Goal: Task Accomplishment & Management: Use online tool/utility

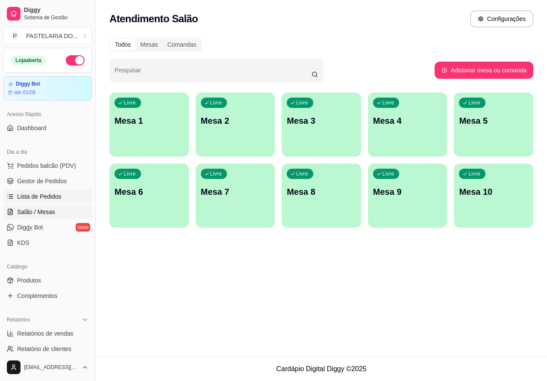
click at [44, 200] on span "Lista de Pedidos" at bounding box center [39, 196] width 44 height 9
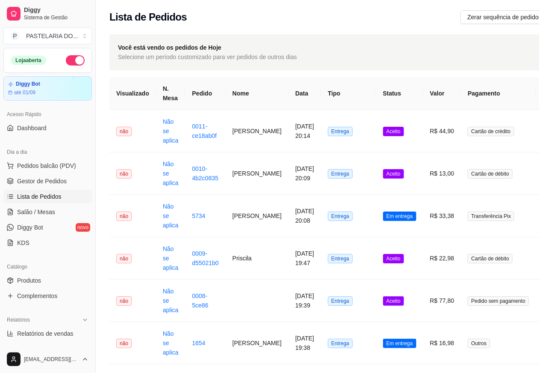
scroll to position [0, 80]
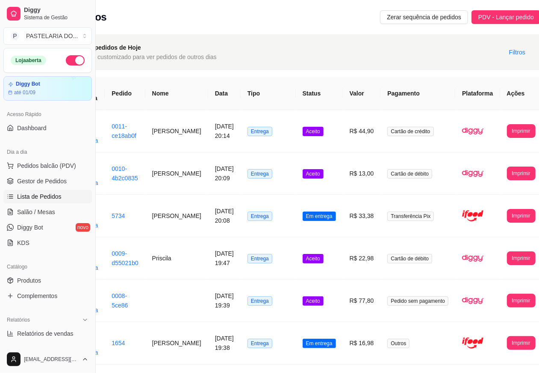
click at [507, 133] on button "Imprimir" at bounding box center [521, 131] width 29 height 14
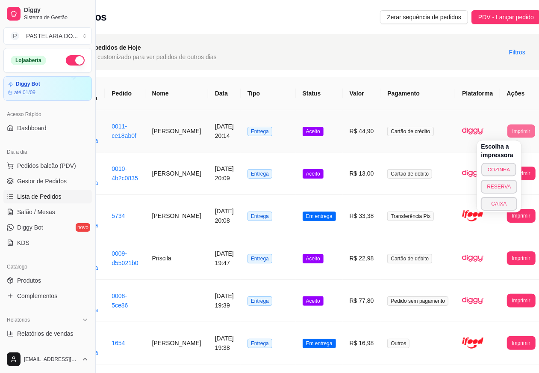
click at [505, 167] on button "COZINHA" at bounding box center [499, 169] width 35 height 13
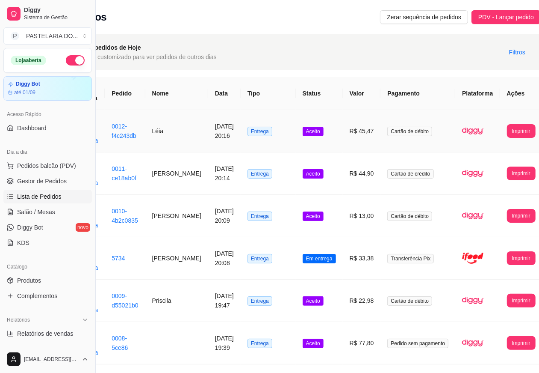
click at [208, 255] on td "[DATE] 20:08" at bounding box center [224, 258] width 33 height 42
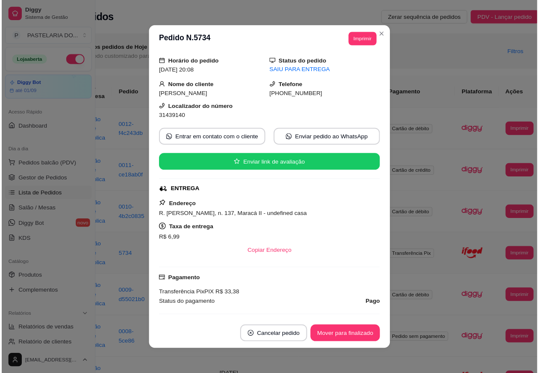
scroll to position [0, 0]
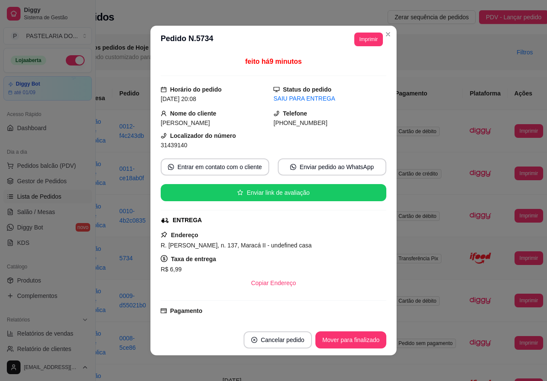
click at [384, 34] on div "Você está vendo os pedidos de Hoje Selecione um período customizado para ver pe…" at bounding box center [293, 52] width 512 height 36
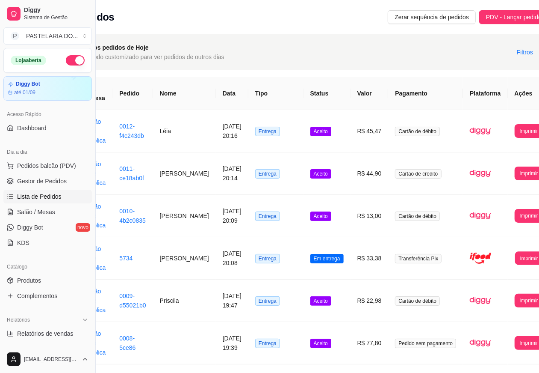
click at [515, 257] on button "Imprimir" at bounding box center [529, 257] width 28 height 13
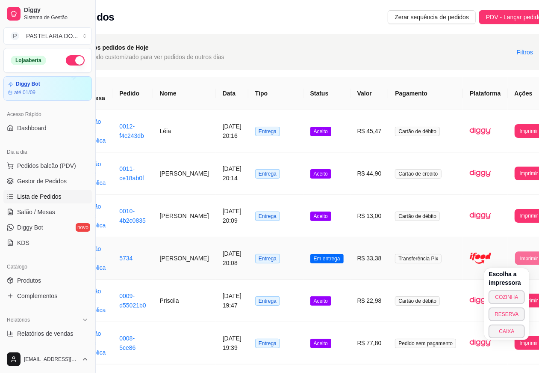
click at [505, 296] on button "COZINHA" at bounding box center [507, 297] width 36 height 14
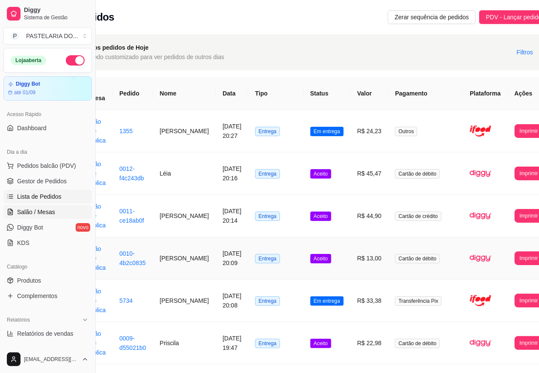
click at [48, 210] on span "Salão / Mesas" at bounding box center [36, 211] width 38 height 9
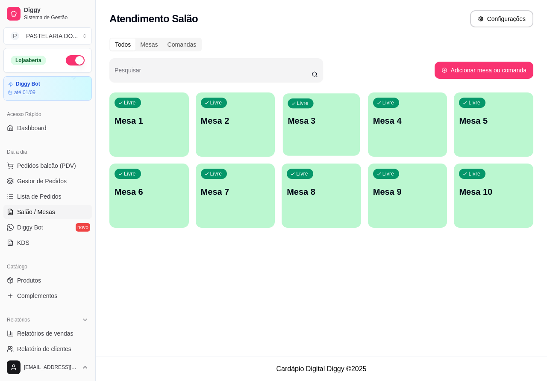
click at [338, 131] on div "Livre Mesa 3" at bounding box center [321, 119] width 77 height 52
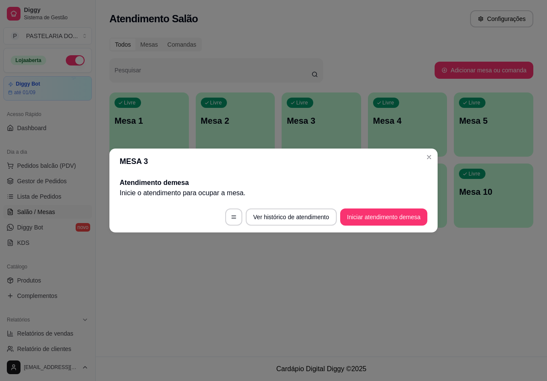
click at [417, 277] on div "Atendimento Salão Configurações Todos Mesas Comandas Pesquisar Adicionar mesa o…" at bounding box center [322, 178] width 452 height 356
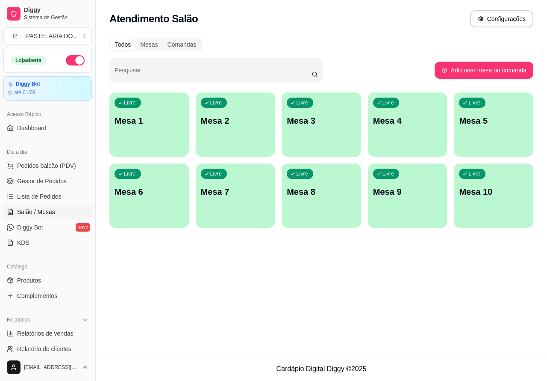
click at [321, 134] on div "Livre Mesa 3" at bounding box center [322, 119] width 80 height 54
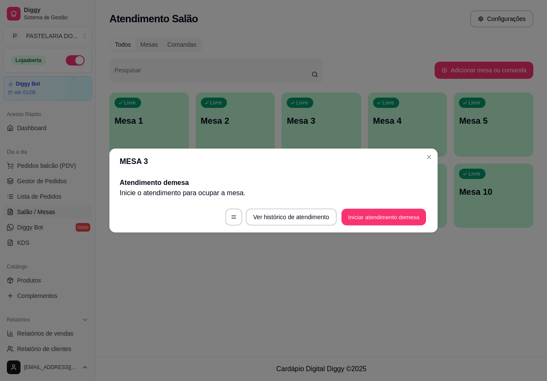
click at [377, 214] on button "Iniciar atendimento de mesa" at bounding box center [384, 217] width 85 height 17
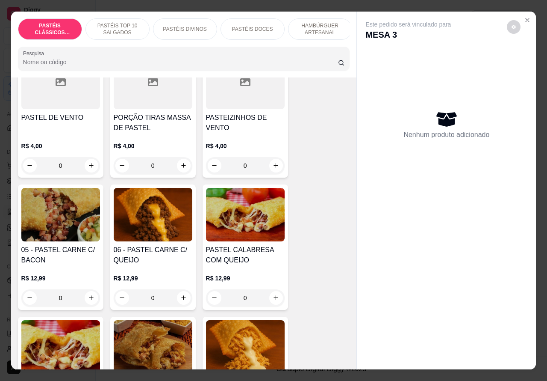
scroll to position [514, 0]
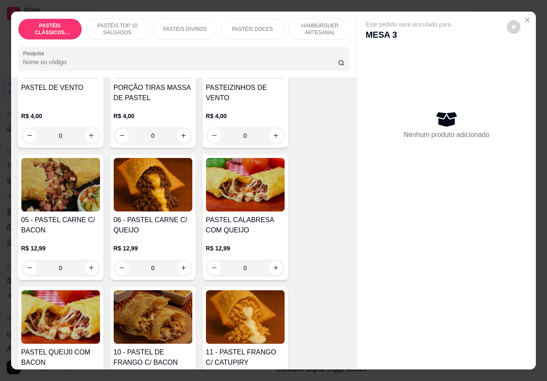
click at [176, 270] on div "0" at bounding box center [153, 267] width 79 height 17
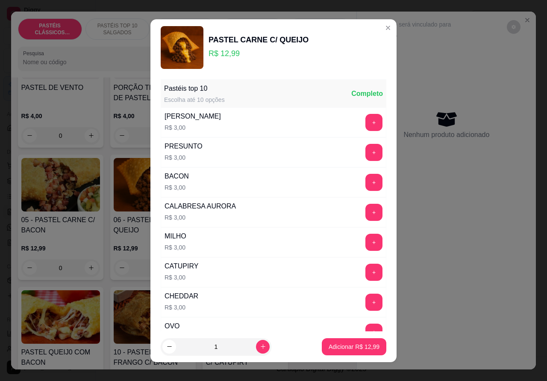
click at [340, 347] on p "Adicionar R$ 12,99" at bounding box center [354, 346] width 51 height 9
type input "1"
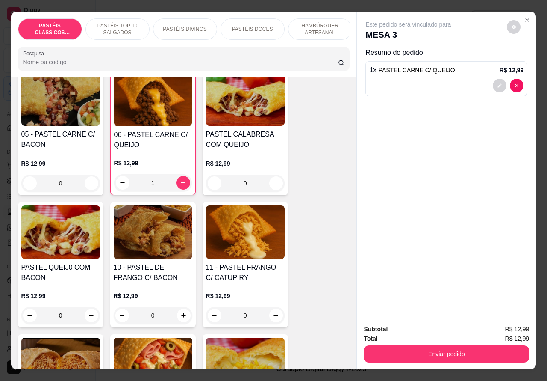
scroll to position [602, 0]
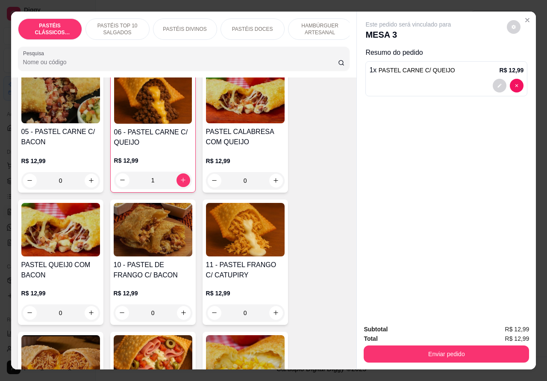
click at [198, 27] on p "PASTÉIS DIVINOS" at bounding box center [185, 29] width 44 height 7
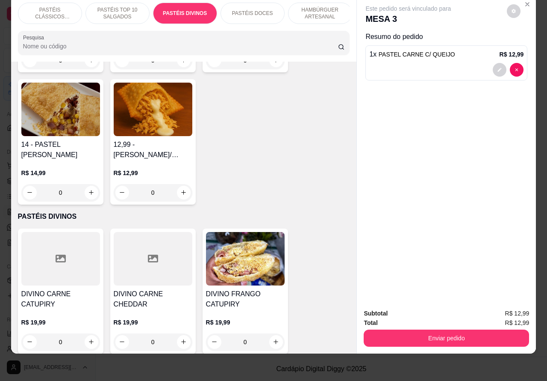
scroll to position [0, 0]
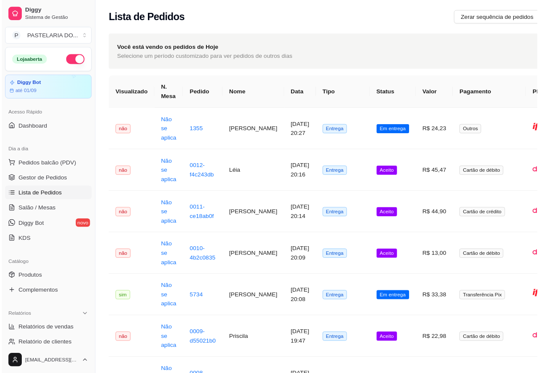
scroll to position [0, 73]
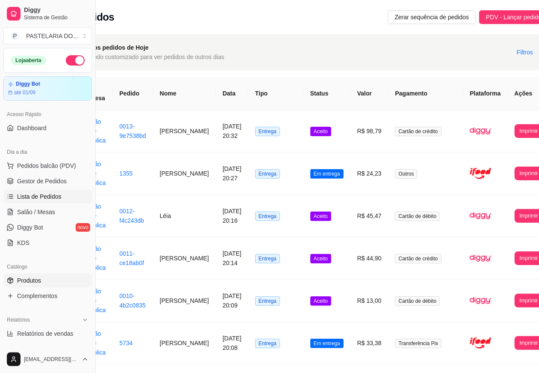
click at [41, 279] on link "Produtos" at bounding box center [47, 280] width 89 height 14
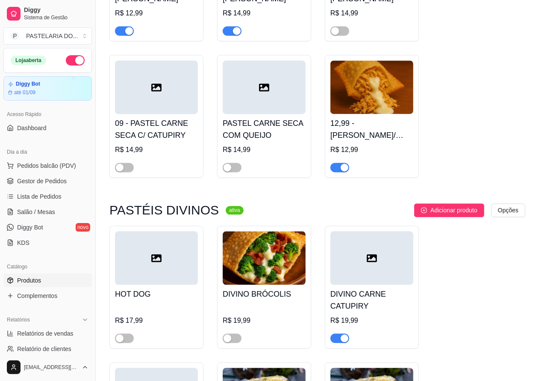
scroll to position [1168, 0]
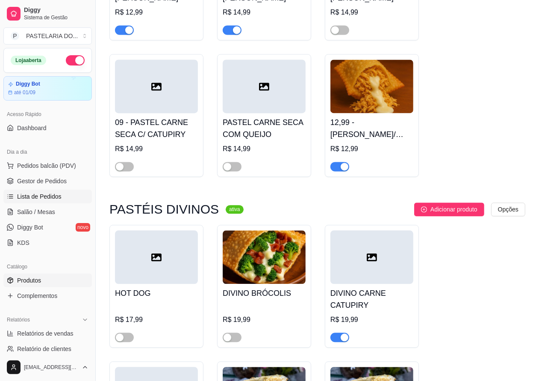
click at [59, 198] on span "Lista de Pedidos" at bounding box center [39, 196] width 44 height 9
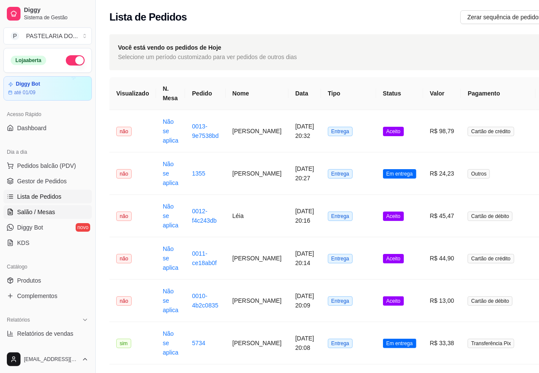
click at [58, 213] on link "Salão / Mesas" at bounding box center [47, 212] width 89 height 14
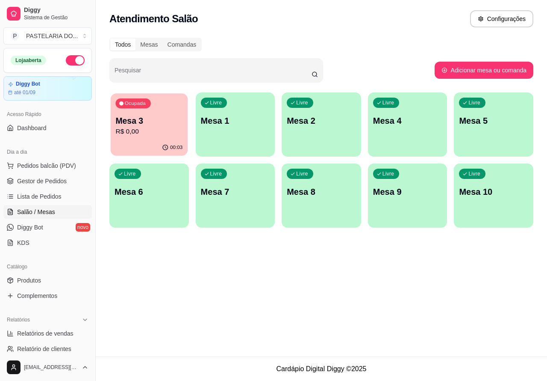
click at [167, 133] on p "R$ 0,00" at bounding box center [148, 132] width 67 height 10
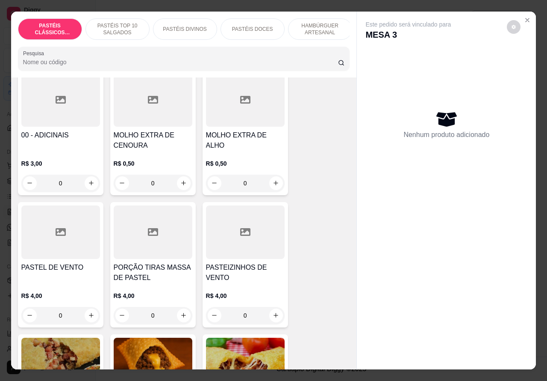
scroll to position [485, 0]
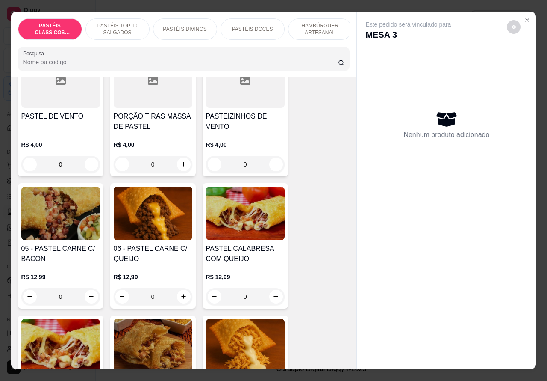
click at [175, 300] on div "0" at bounding box center [153, 296] width 79 height 17
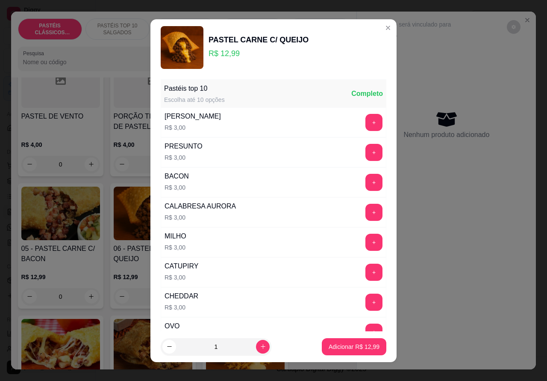
click at [343, 345] on p "Adicionar R$ 12,99" at bounding box center [354, 346] width 51 height 9
type input "1"
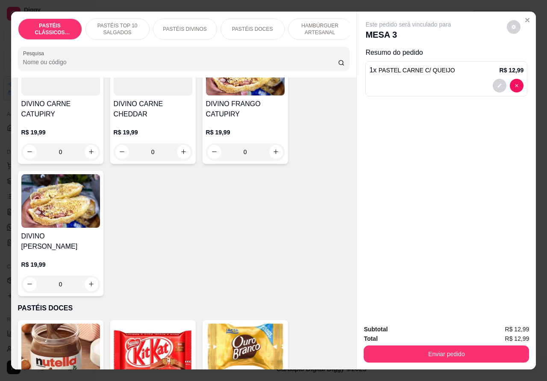
scroll to position [1177, 0]
click at [266, 153] on div "0" at bounding box center [245, 151] width 79 height 17
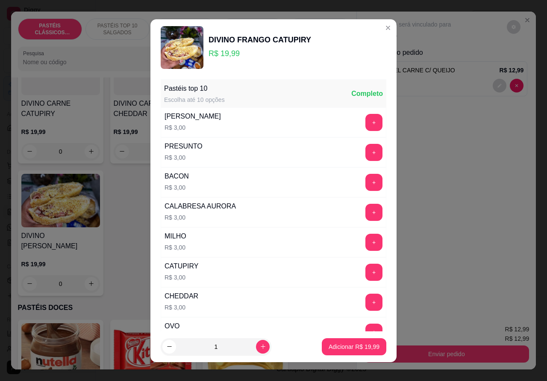
click at [335, 343] on p "Adicionar R$ 19,99" at bounding box center [354, 346] width 51 height 9
type input "1"
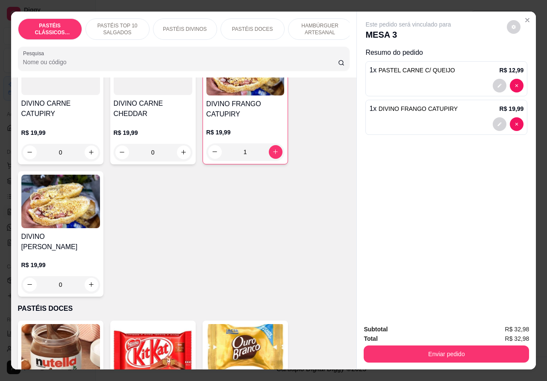
click at [259, 26] on p "PASTÉIS DOCES" at bounding box center [252, 29] width 41 height 7
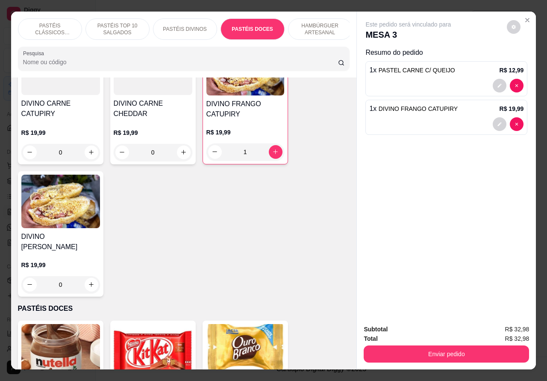
scroll to position [20, 0]
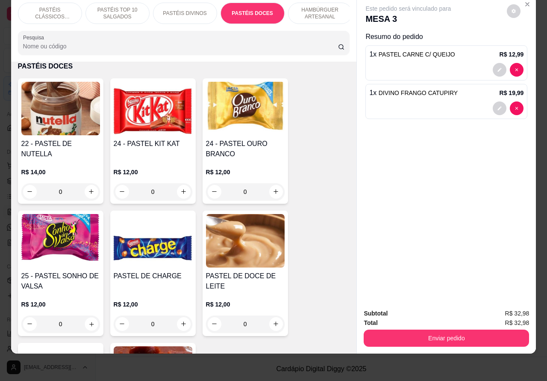
click at [88, 324] on icon "increase-product-quantity" at bounding box center [91, 323] width 6 height 6
type input "1"
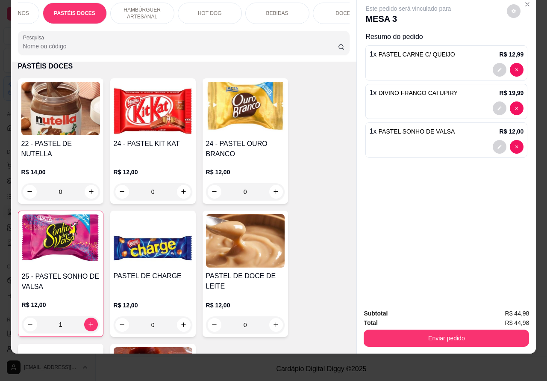
scroll to position [0, 189]
click at [266, 9] on div "BEBIDAS" at bounding box center [266, 13] width 64 height 21
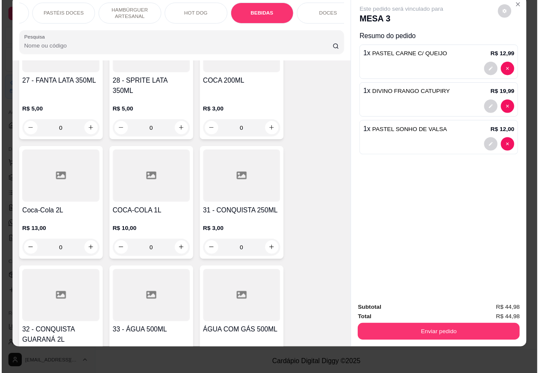
scroll to position [2931, 0]
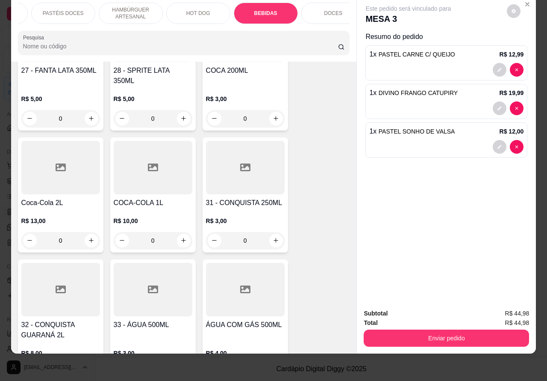
click at [180, 237] on icon "increase-product-quantity" at bounding box center [183, 240] width 6 height 6
type input "1"
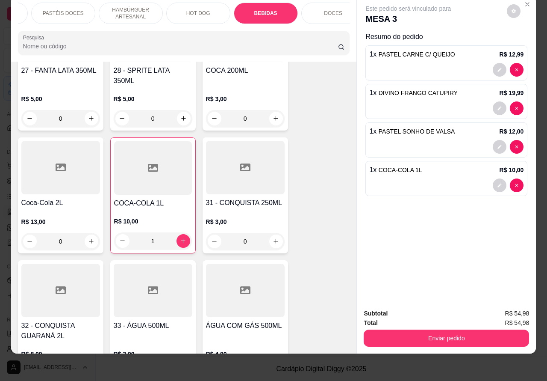
click at [413, 329] on button "Enviar pedido" at bounding box center [447, 337] width 166 height 17
click at [408, 331] on button "Enviar pedido" at bounding box center [447, 337] width 166 height 17
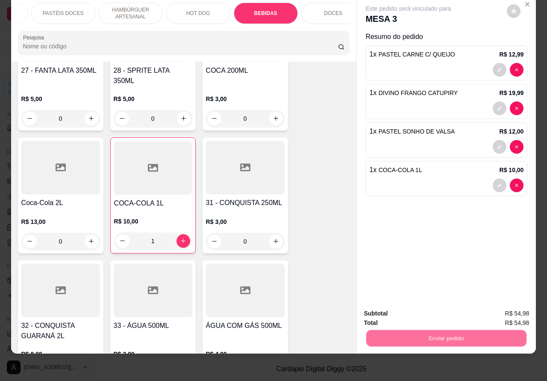
click at [408, 309] on button "Não registrar e enviar pedido" at bounding box center [417, 309] width 89 height 16
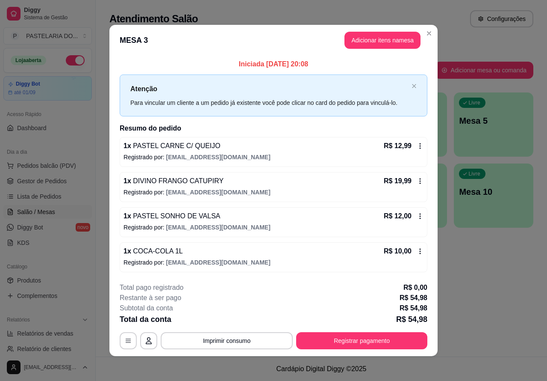
click at [53, 166] on span "Pedidos balcão (PDV)" at bounding box center [46, 165] width 59 height 9
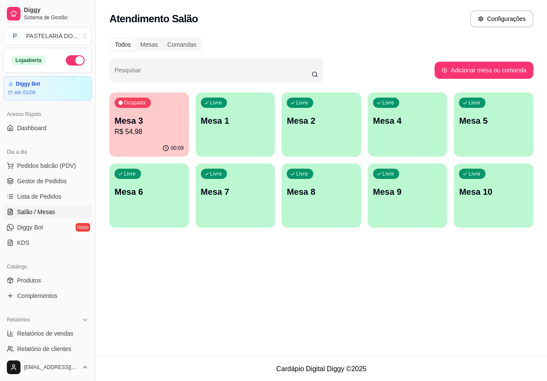
click at [52, 197] on h4 "PASTEL DE CARNE" at bounding box center [59, 198] width 79 height 10
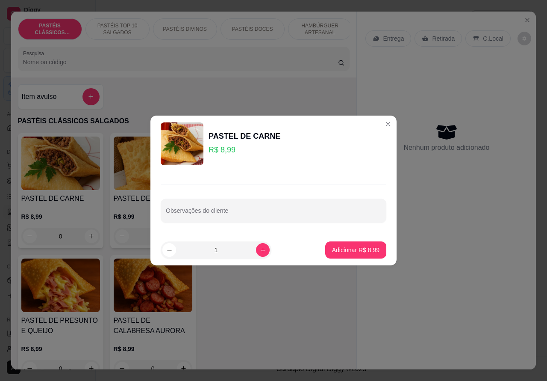
click at [385, 124] on icon "Close" at bounding box center [388, 124] width 7 height 7
click at [380, 124] on div "Nenhum produto adicionado" at bounding box center [447, 137] width 162 height 168
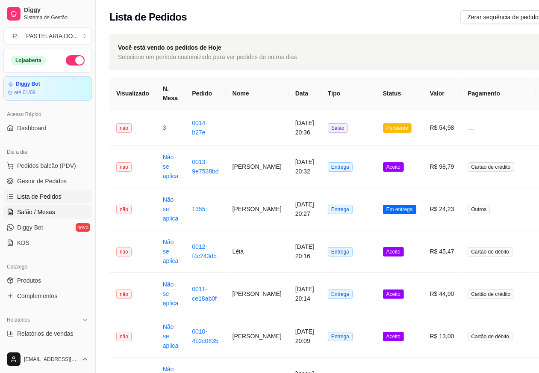
click at [46, 208] on span "Salão / Mesas" at bounding box center [36, 211] width 38 height 9
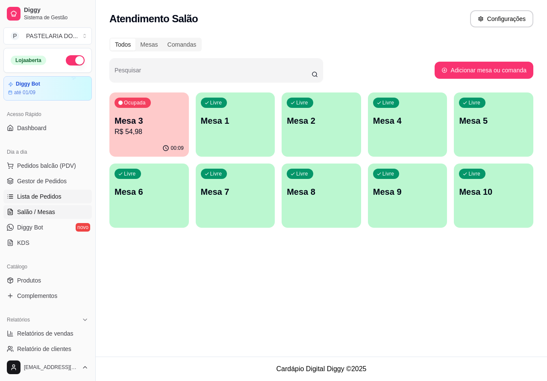
click at [61, 198] on link "Lista de Pedidos" at bounding box center [47, 196] width 89 height 14
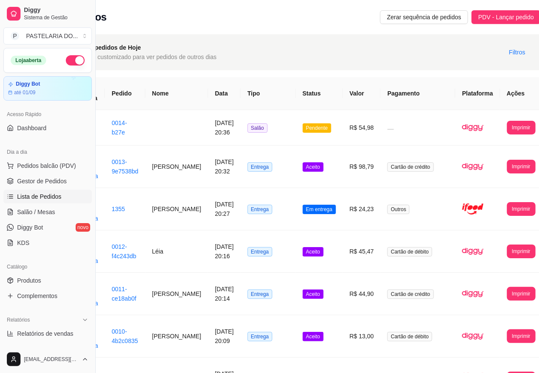
click at [358, 168] on td "R$ 98,79" at bounding box center [362, 166] width 38 height 42
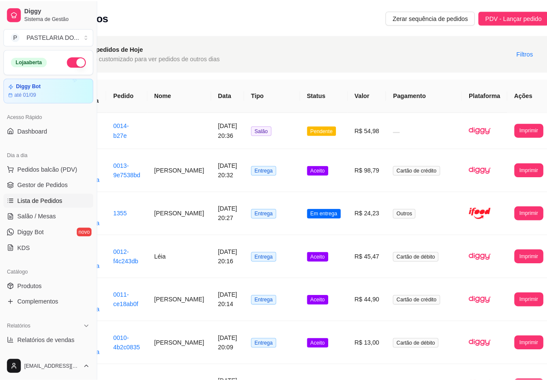
scroll to position [0, 73]
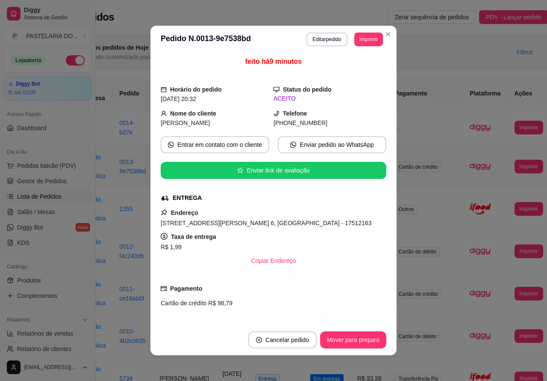
click at [383, 34] on div "Você está vendo os pedidos de Hoje Selecione um período customizado para ver pe…" at bounding box center [293, 52] width 512 height 36
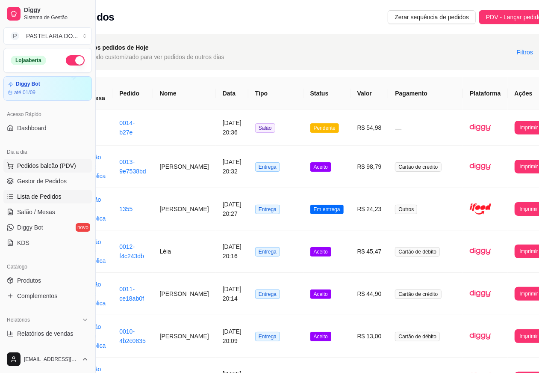
click at [78, 167] on button "Pedidos balcão (PDV)" at bounding box center [47, 166] width 89 height 14
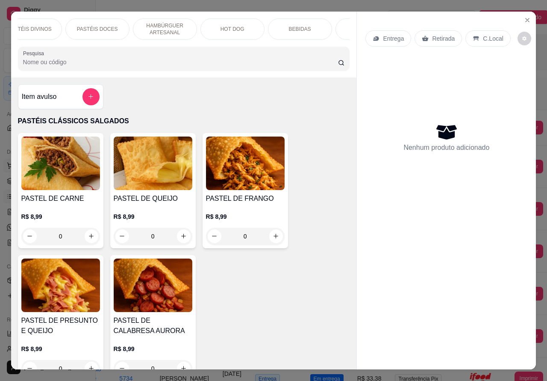
scroll to position [0, 157]
click at [101, 26] on p "PASTÉIS DOCES" at bounding box center [95, 29] width 41 height 7
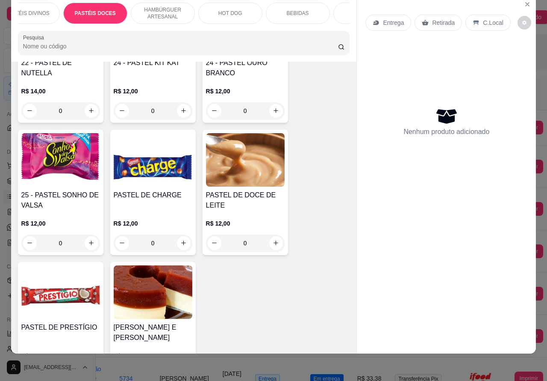
scroll to position [1515, 0]
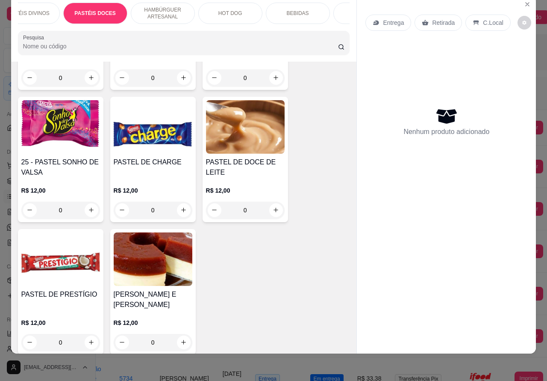
click at [273, 210] on icon "increase-product-quantity" at bounding box center [276, 210] width 6 height 6
type input "1"
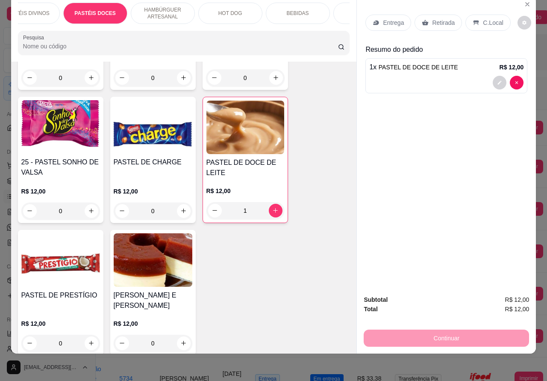
click at [417, 64] on span "PASTEL DE DOCE DE LEITE" at bounding box center [419, 67] width 80 height 7
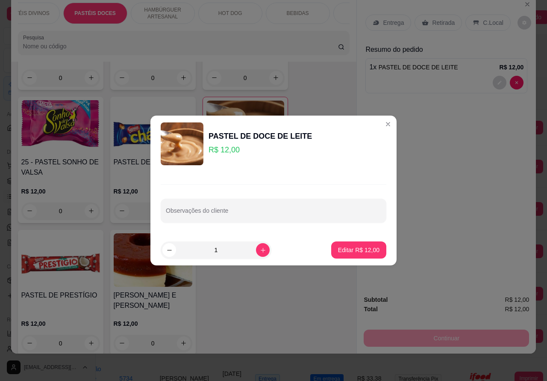
click at [239, 210] on input "Observações do cliente" at bounding box center [274, 214] width 216 height 9
type input "CLIENTE ESTA AGUARDANDO"
click at [344, 249] on p "Editar R$ 12,00" at bounding box center [358, 249] width 41 height 9
type input "0"
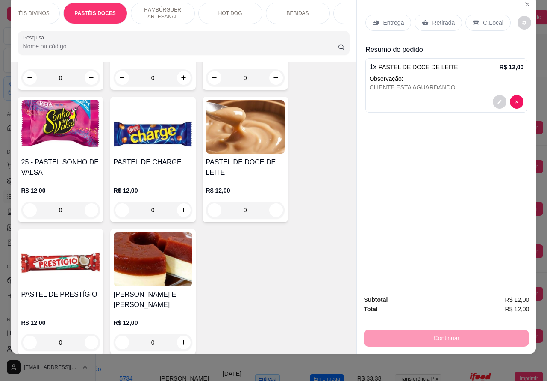
click at [433, 20] on div "Retirada" at bounding box center [438, 23] width 47 height 16
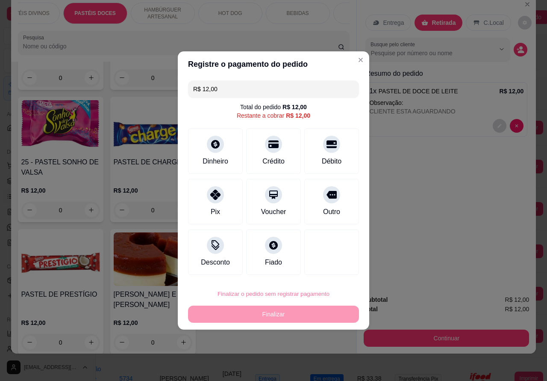
click at [336, 263] on button "Confirmar" at bounding box center [325, 269] width 32 height 13
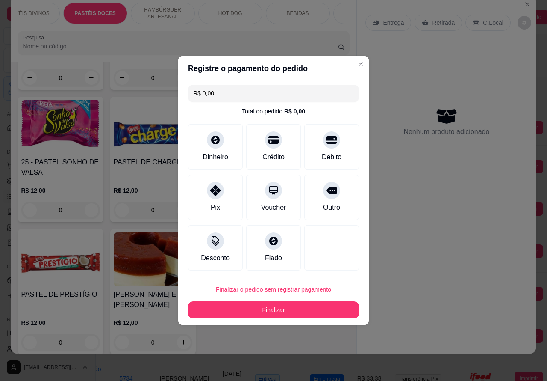
type input "R$ 0,00"
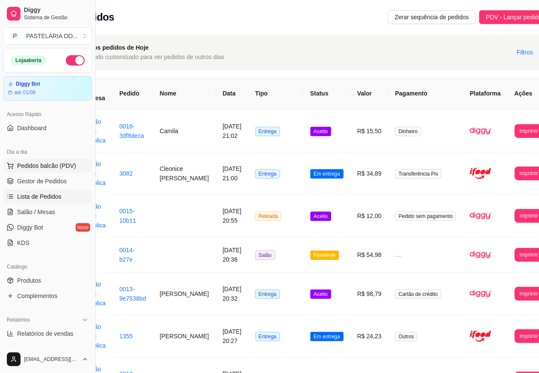
click at [60, 168] on span "Pedidos balcão (PDV)" at bounding box center [46, 165] width 59 height 9
click at [43, 212] on div "R$ 8,99 0" at bounding box center [60, 223] width 79 height 41
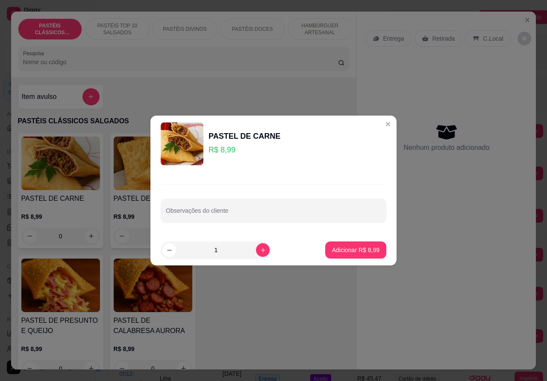
click at [385, 124] on icon "Close" at bounding box center [388, 124] width 7 height 7
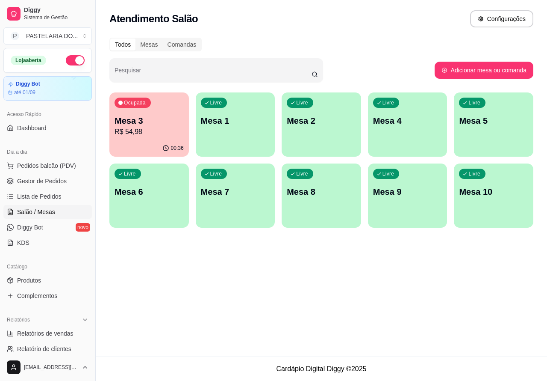
click at [159, 136] on p "R$ 54,98" at bounding box center [149, 132] width 69 height 10
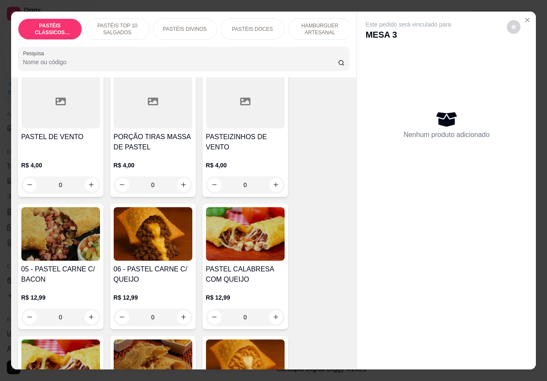
scroll to position [540, 0]
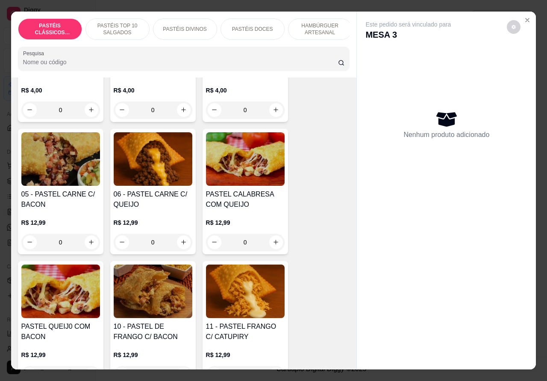
click at [180, 247] on div "0" at bounding box center [153, 242] width 79 height 17
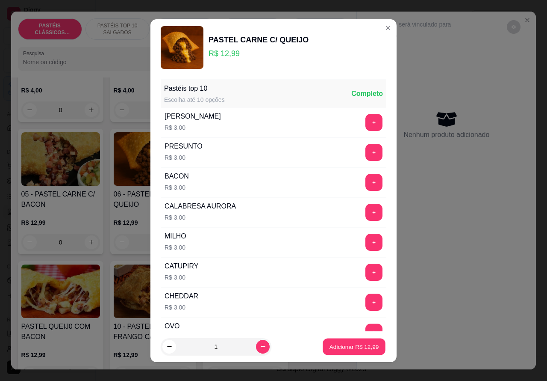
click at [337, 342] on p "Adicionar R$ 12,99" at bounding box center [355, 346] width 50 height 8
type input "1"
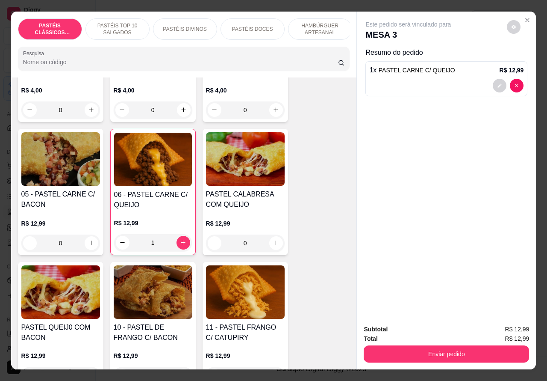
click at [405, 352] on button "Enviar pedido" at bounding box center [447, 353] width 166 height 17
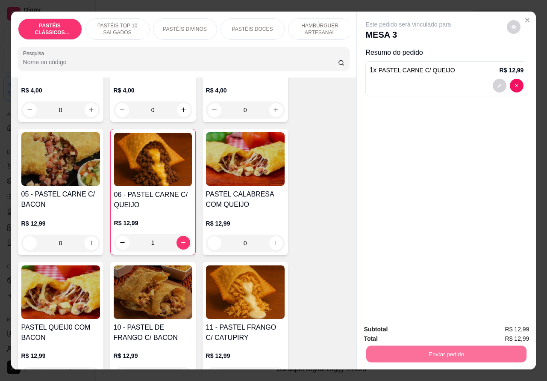
click at [399, 327] on button "Não registrar e enviar pedido" at bounding box center [417, 329] width 89 height 16
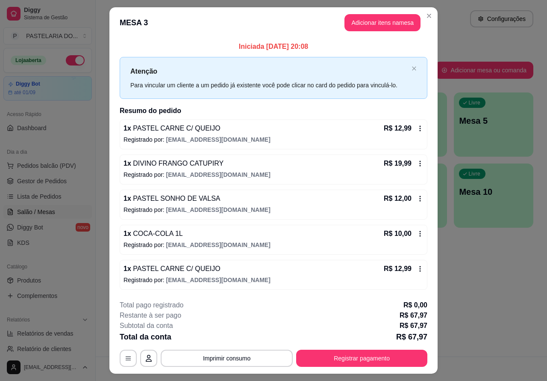
click at [65, 167] on span "Pedidos balcão (PDV)" at bounding box center [46, 165] width 59 height 9
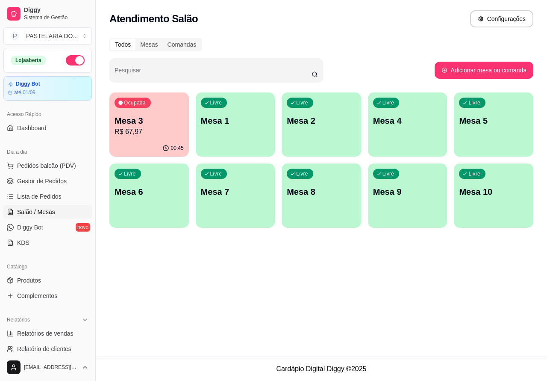
click at [67, 157] on img at bounding box center [54, 162] width 81 height 55
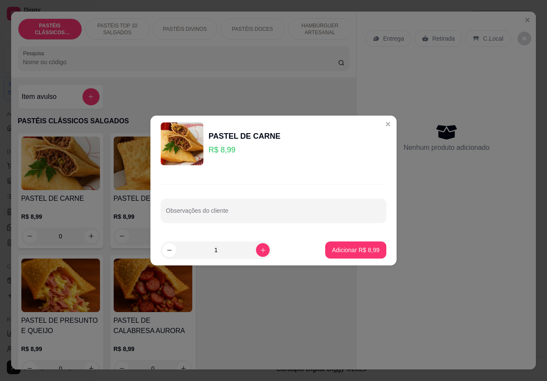
click at [278, 332] on div "PASTEL DE CARNE R$ 8,99 0 PASTEL DE QUEIJO R$ 8,99 0 PASTEL DE FRANGO R$ 8,99 0…" at bounding box center [184, 256] width 332 height 247
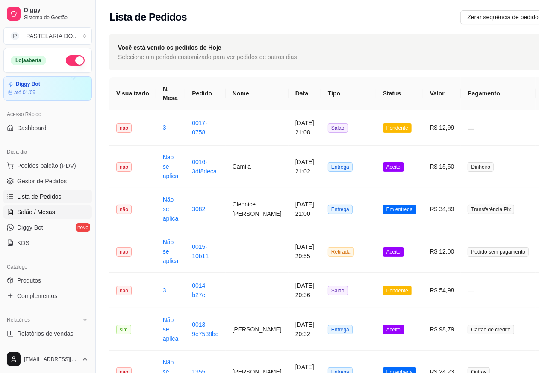
click at [55, 207] on link "Salão / Mesas" at bounding box center [47, 212] width 89 height 14
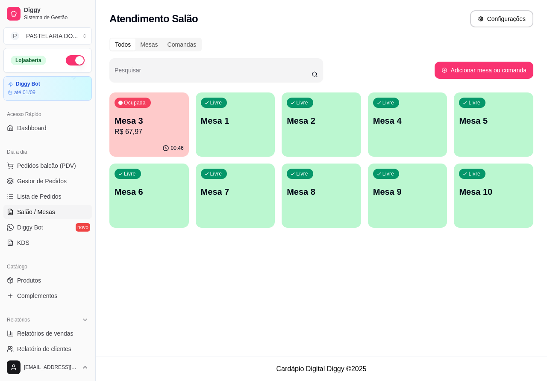
click at [400, 122] on p "Mesa 4" at bounding box center [407, 121] width 69 height 12
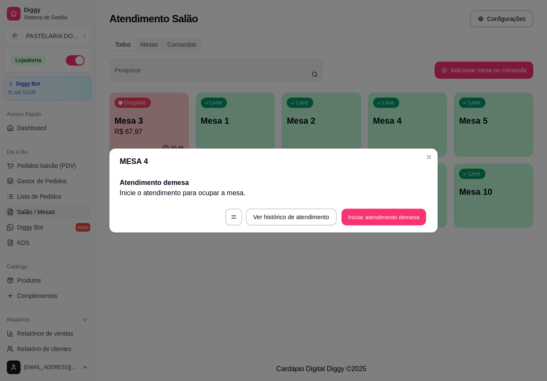
click at [358, 216] on button "Iniciar atendimento de mesa" at bounding box center [384, 217] width 85 height 17
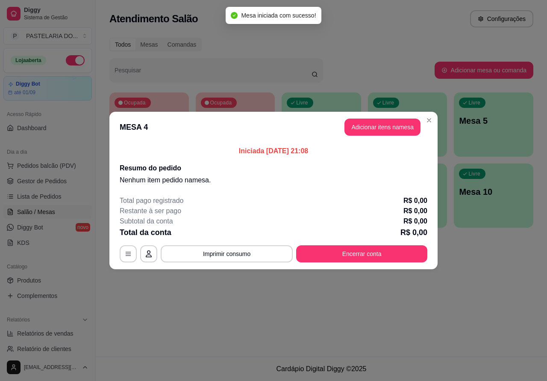
click at [374, 125] on div "Nenhum produto adicionado" at bounding box center [452, 122] width 167 height 173
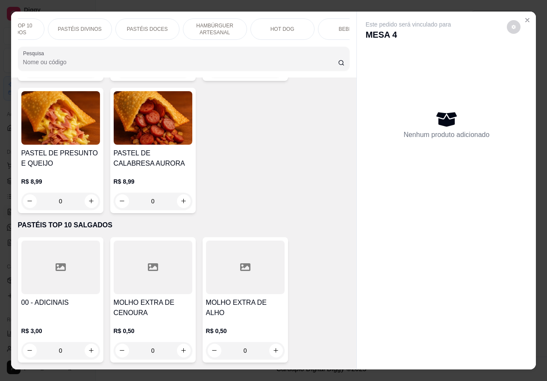
scroll to position [0, 106]
click at [219, 22] on p "HAMBÚRGUER ARTESANAL" at bounding box center [215, 29] width 50 height 14
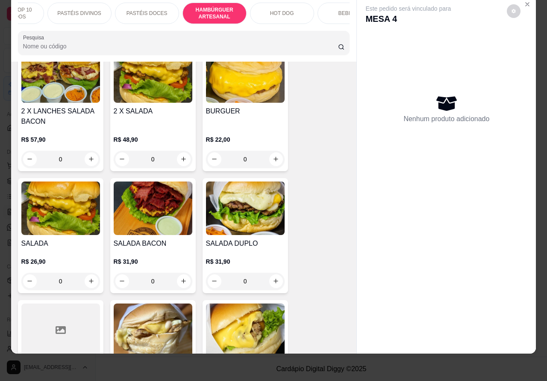
scroll to position [1810, 0]
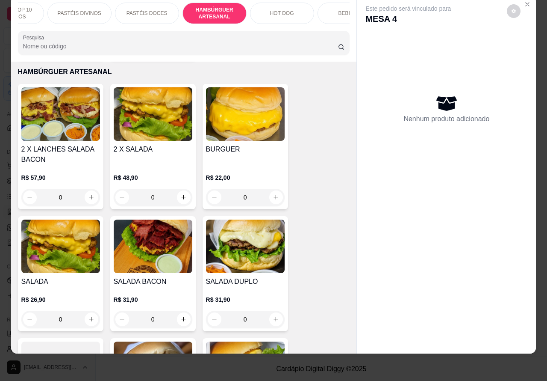
click at [176, 189] on div "0" at bounding box center [153, 197] width 79 height 17
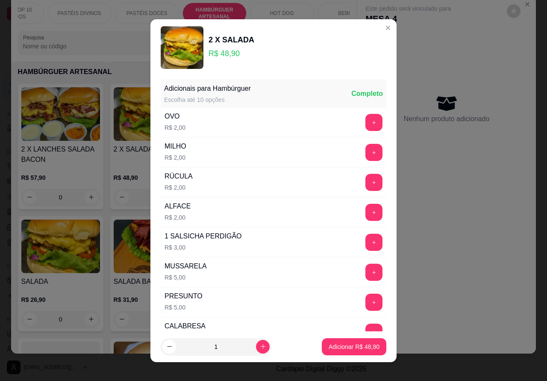
click at [337, 341] on button "Adicionar R$ 48,90" at bounding box center [354, 346] width 65 height 17
type input "1"
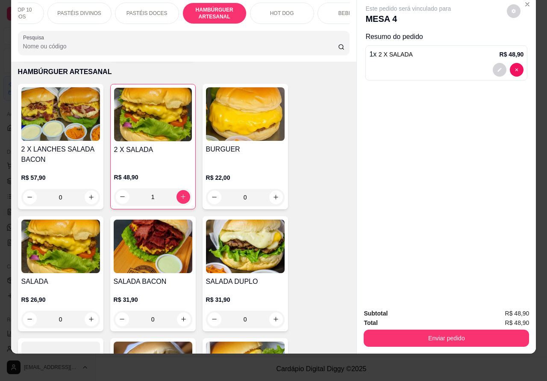
scroll to position [0, 205]
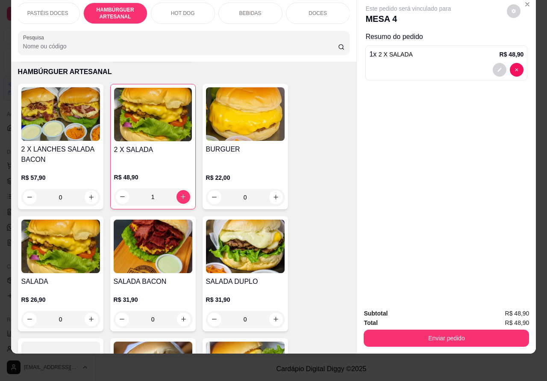
click at [245, 10] on p "BEBIDAS" at bounding box center [251, 13] width 22 height 7
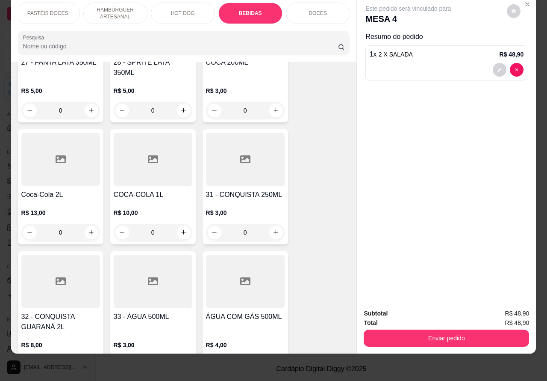
scroll to position [2952, 0]
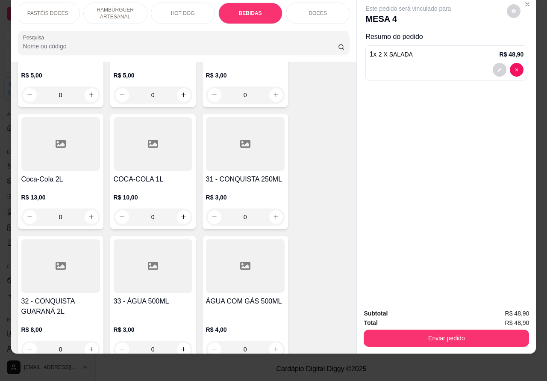
click at [274, 214] on icon "increase-product-quantity" at bounding box center [276, 216] width 5 height 5
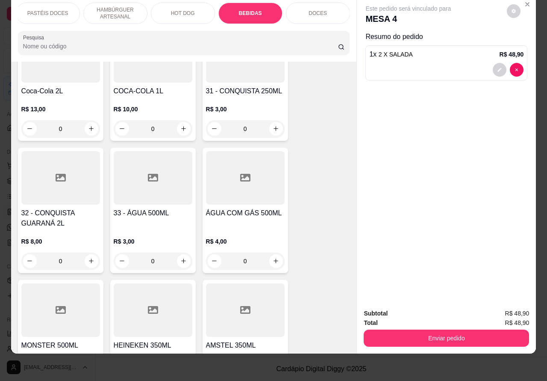
scroll to position [3055, 0]
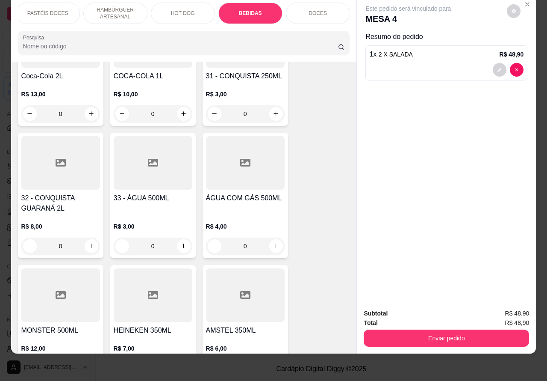
click at [88, 242] on icon "increase-product-quantity" at bounding box center [91, 245] width 6 height 6
type input "1"
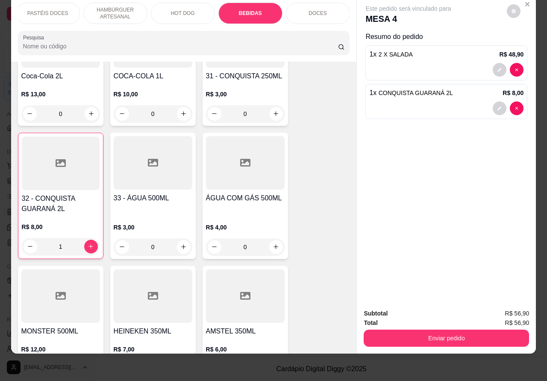
click at [429, 329] on button "Enviar pedido" at bounding box center [447, 337] width 166 height 17
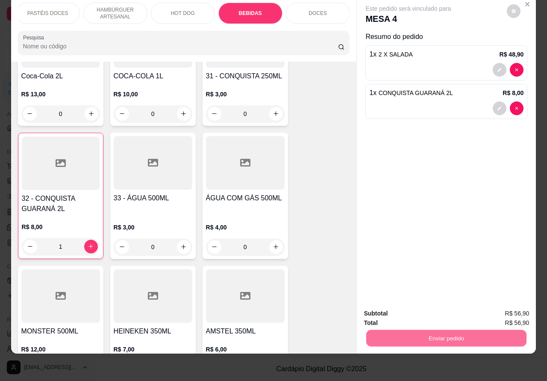
click at [419, 307] on button "Não registrar e enviar pedido" at bounding box center [417, 309] width 89 height 16
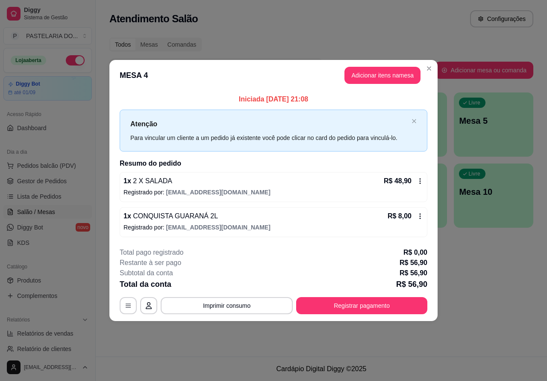
click at [67, 167] on span "Pedidos balcão (PDV)" at bounding box center [46, 165] width 59 height 9
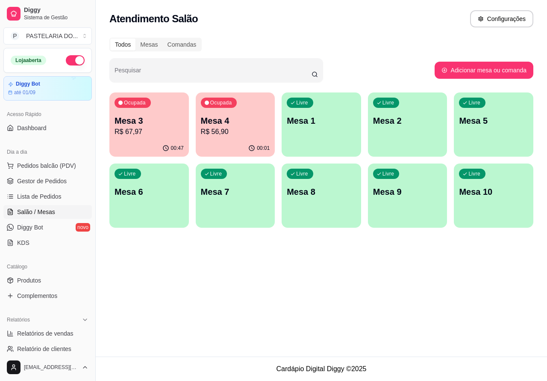
click at [62, 157] on img at bounding box center [58, 163] width 80 height 54
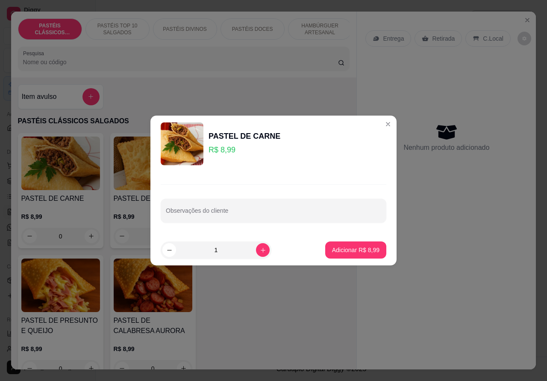
click at [380, 124] on div "Nenhum produto adicionado" at bounding box center [447, 137] width 162 height 168
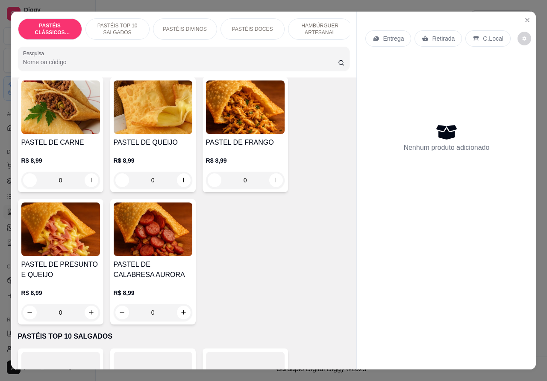
scroll to position [46, 0]
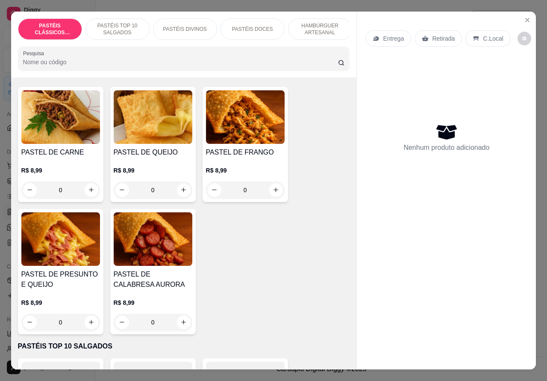
click at [180, 325] on icon "increase-product-quantity" at bounding box center [183, 322] width 6 height 6
type input "1"
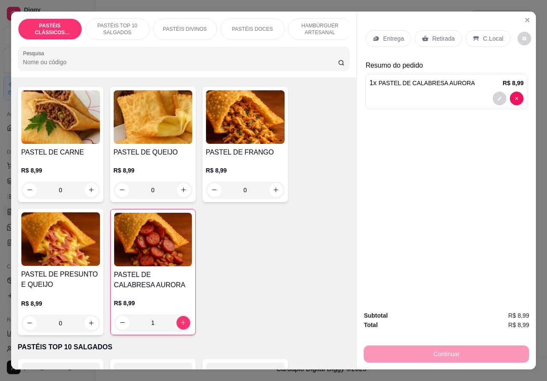
click at [392, 92] on div at bounding box center [447, 99] width 154 height 14
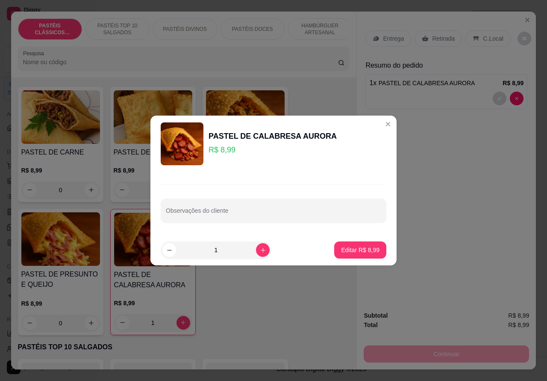
click at [228, 211] on div "Observações do cliente" at bounding box center [274, 210] width 226 height 24
type input "MILHO"
click at [349, 244] on button "Editar R$ 8,99" at bounding box center [360, 249] width 52 height 17
type input "0"
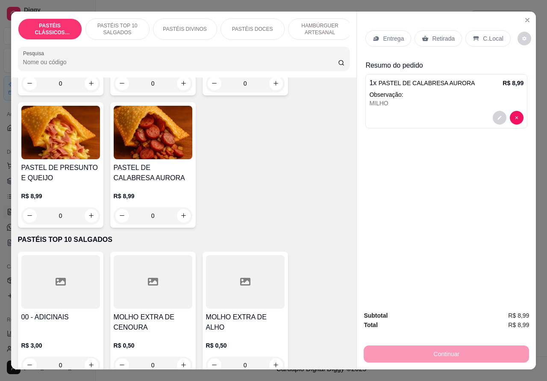
scroll to position [240, 0]
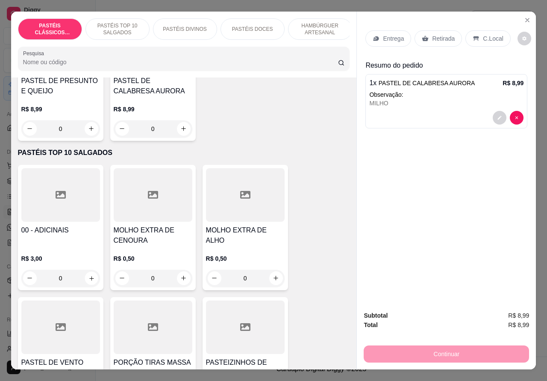
click at [89, 280] on icon "increase-product-quantity" at bounding box center [91, 278] width 4 height 4
click at [89, 280] on icon "increase-product-quantity" at bounding box center [91, 277] width 5 height 5
type input "1"
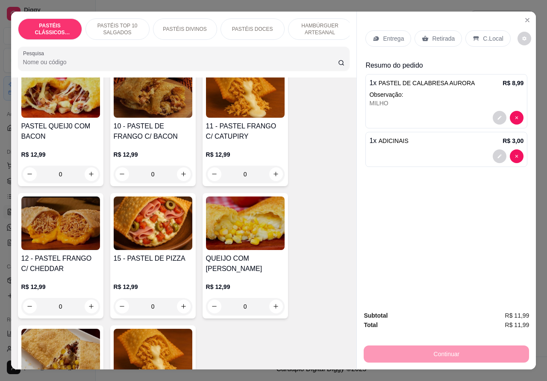
scroll to position [760, 0]
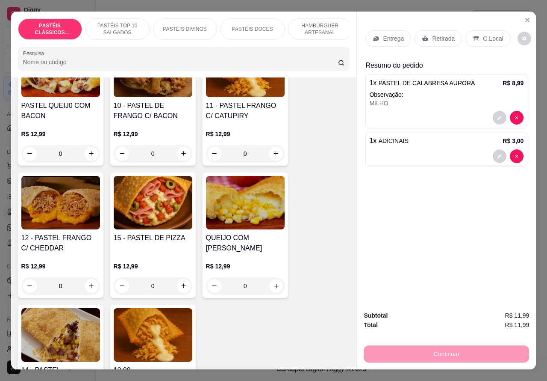
click at [274, 288] on icon "increase-product-quantity" at bounding box center [276, 286] width 4 height 4
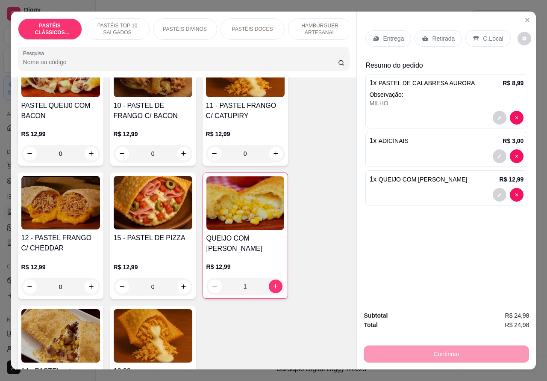
click at [273, 288] on icon "increase-product-quantity" at bounding box center [275, 286] width 5 height 5
type input "2"
click at [432, 30] on div "Retirada" at bounding box center [438, 38] width 47 height 16
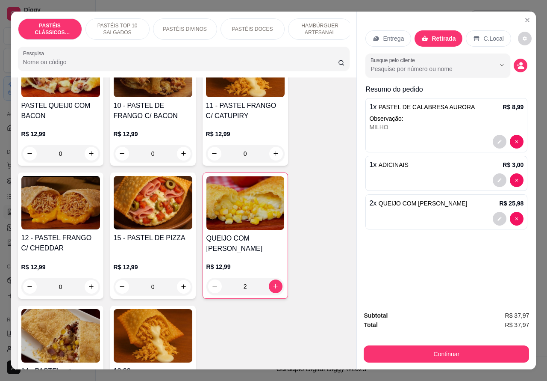
click at [396, 214] on div at bounding box center [447, 219] width 154 height 14
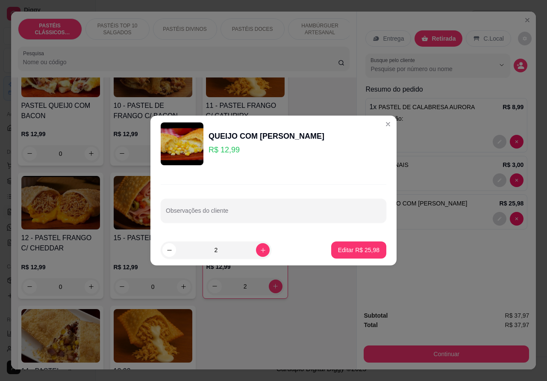
click at [249, 213] on input "Observações do cliente" at bounding box center [274, 214] width 216 height 9
type input "c"
type input "[PERSON_NAME] ESTA AGUARDANDO"
click at [349, 248] on p "Editar R$ 25,98" at bounding box center [359, 249] width 40 height 8
type input "0"
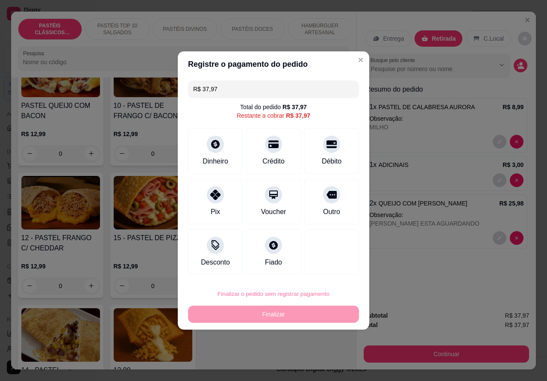
click at [339, 269] on button "Confirmar" at bounding box center [324, 269] width 32 height 13
type input "0"
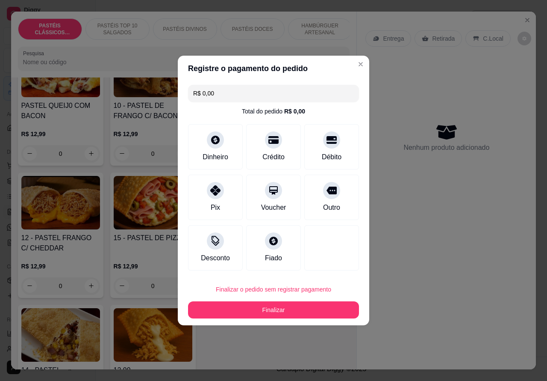
type input "R$ 0,00"
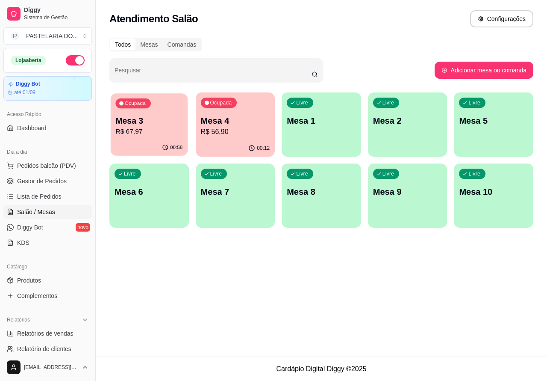
click at [169, 124] on p "Mesa 3" at bounding box center [148, 121] width 67 height 12
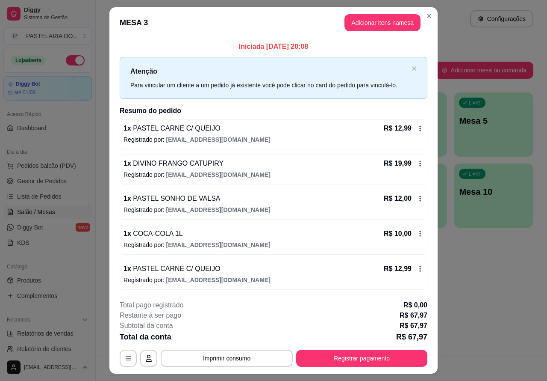
scroll to position [20, 0]
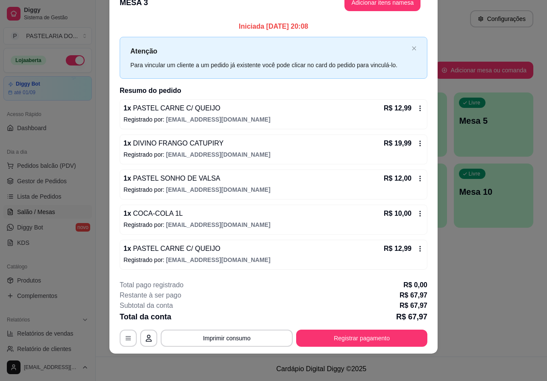
click at [228, 336] on button "Imprimir consumo" at bounding box center [227, 337] width 132 height 17
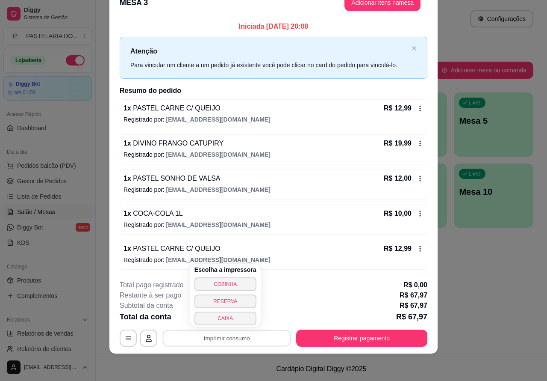
click at [242, 317] on button "CAIXA" at bounding box center [226, 318] width 62 height 14
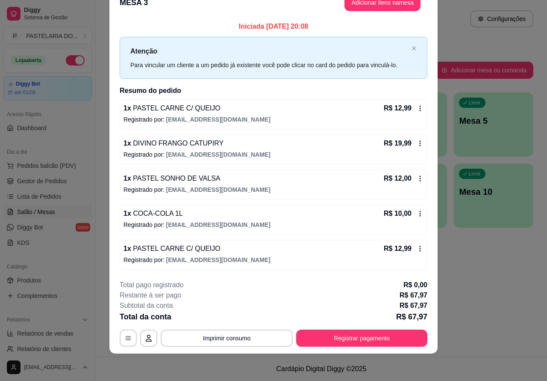
click at [74, 166] on button "Pedidos balcão (PDV)" at bounding box center [47, 166] width 89 height 14
